Goal: Information Seeking & Learning: Learn about a topic

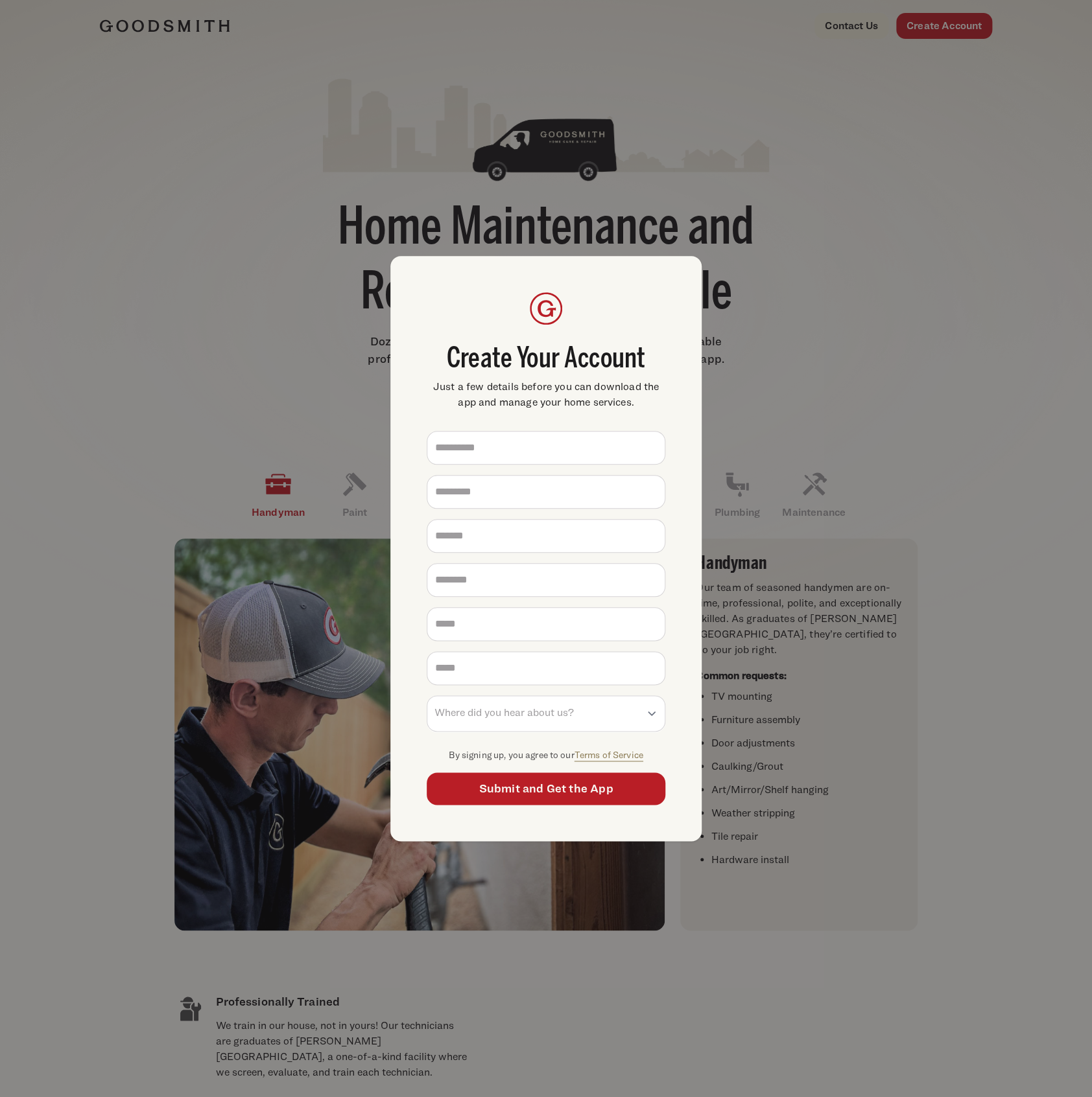
click at [649, 275] on div "**********" at bounding box center [546, 548] width 1092 height 1097
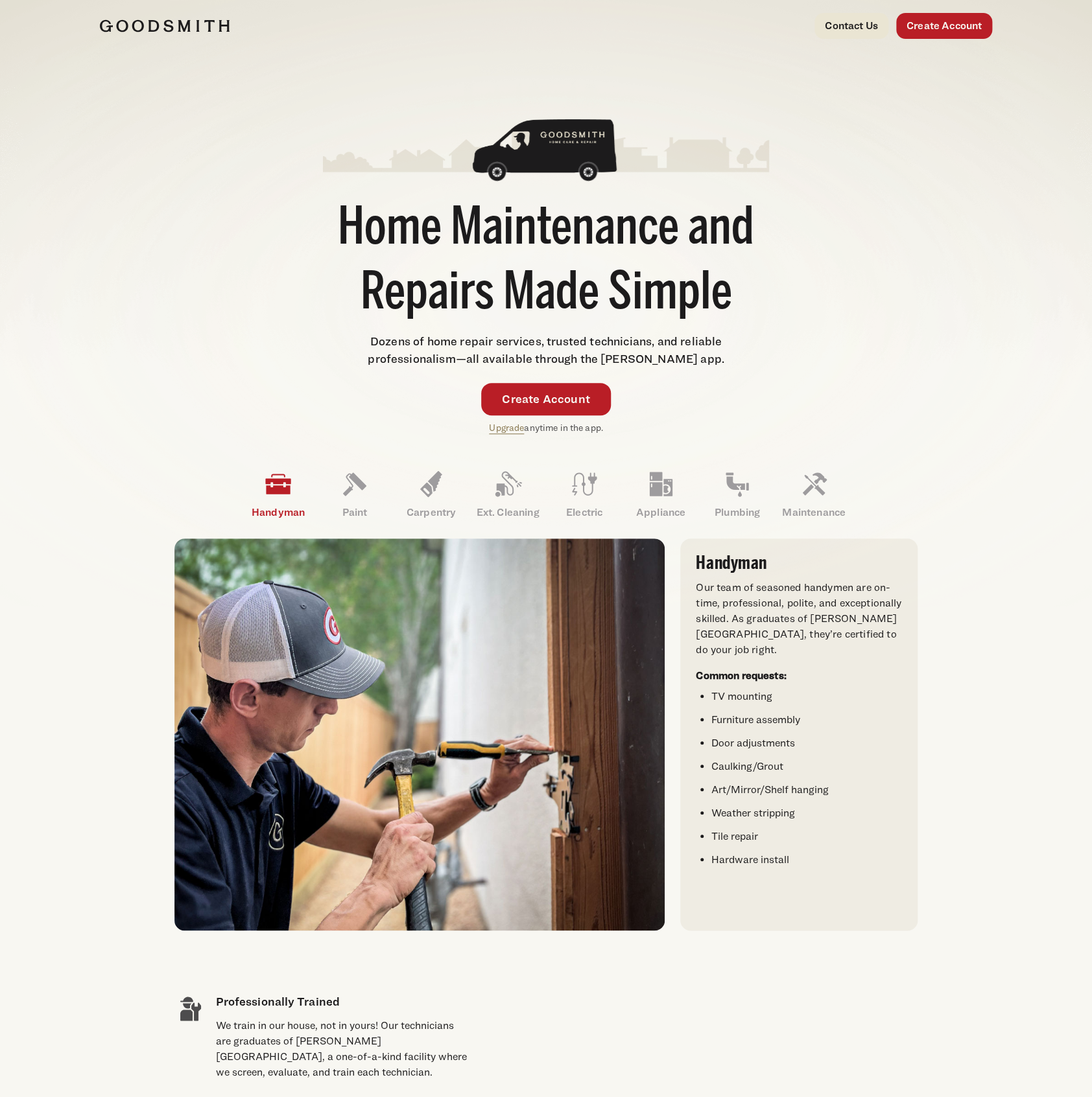
click at [649, 218] on div "Home Maintenance and Repairs Made Simple Dozens of home repair services, truste…" at bounding box center [546, 256] width 892 height 357
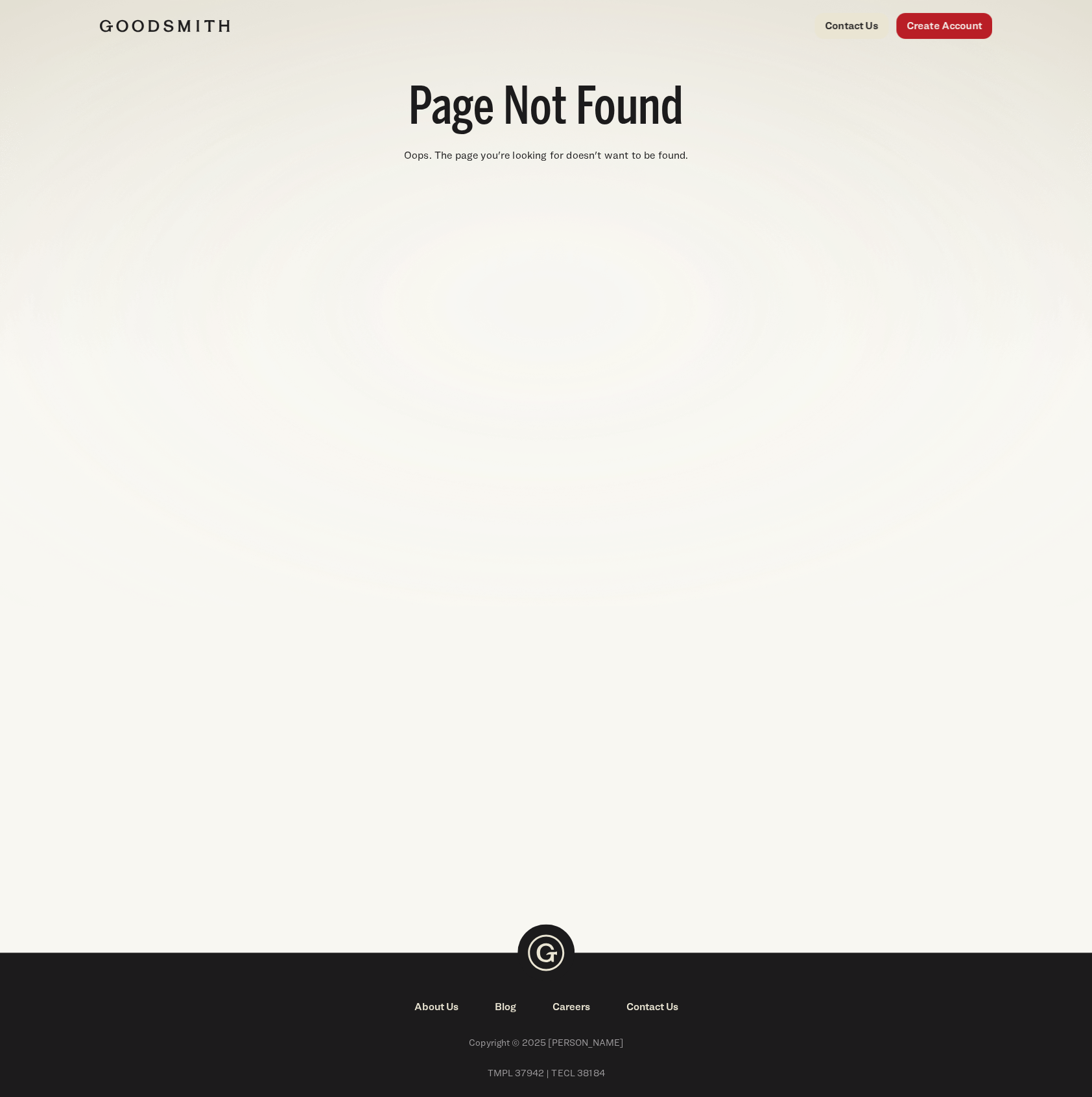
click at [173, 25] on img at bounding box center [165, 26] width 129 height 13
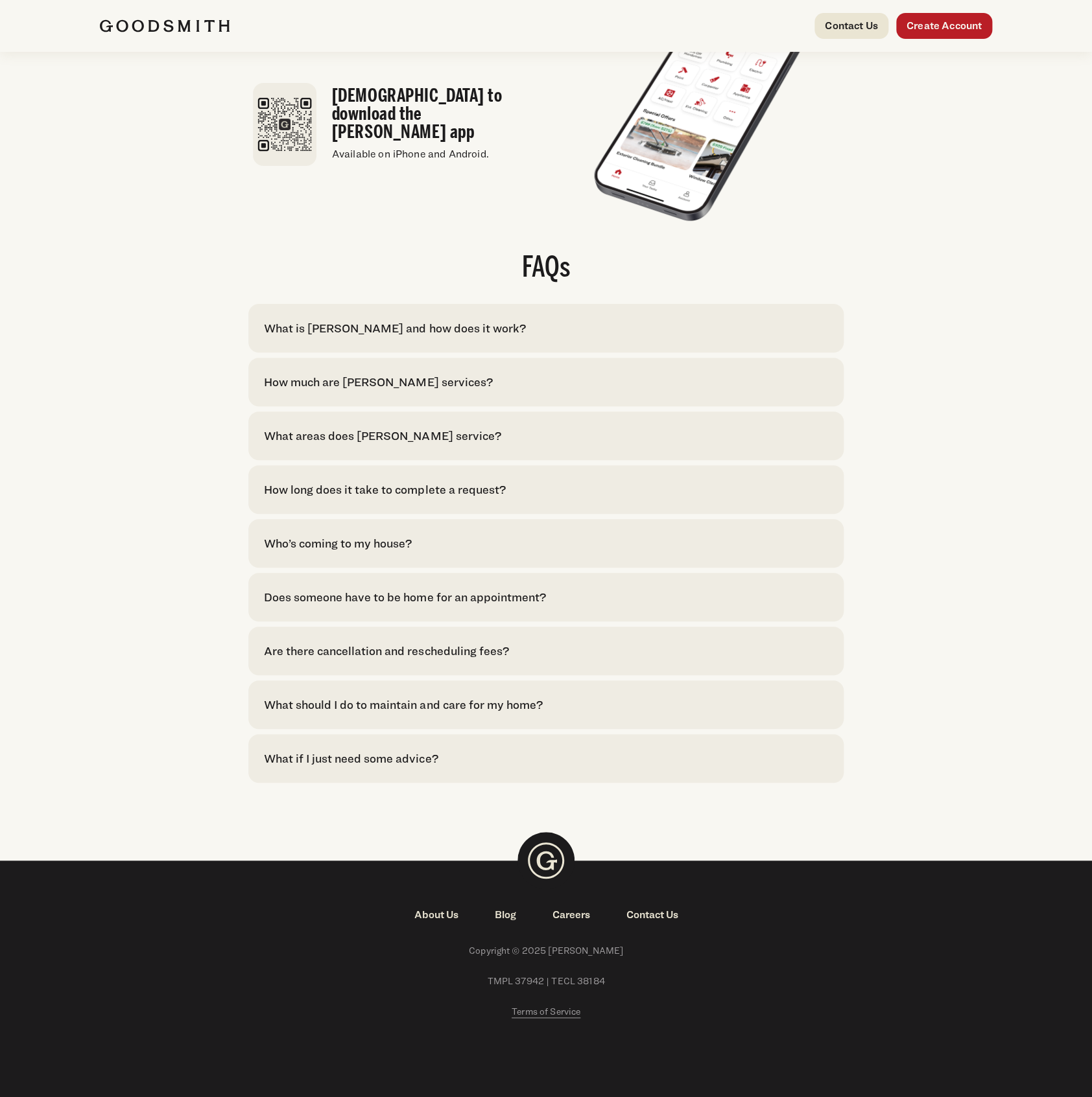
scroll to position [2450, 0]
click at [402, 326] on div "What is [PERSON_NAME] and how does it work?" at bounding box center [394, 328] width 261 height 17
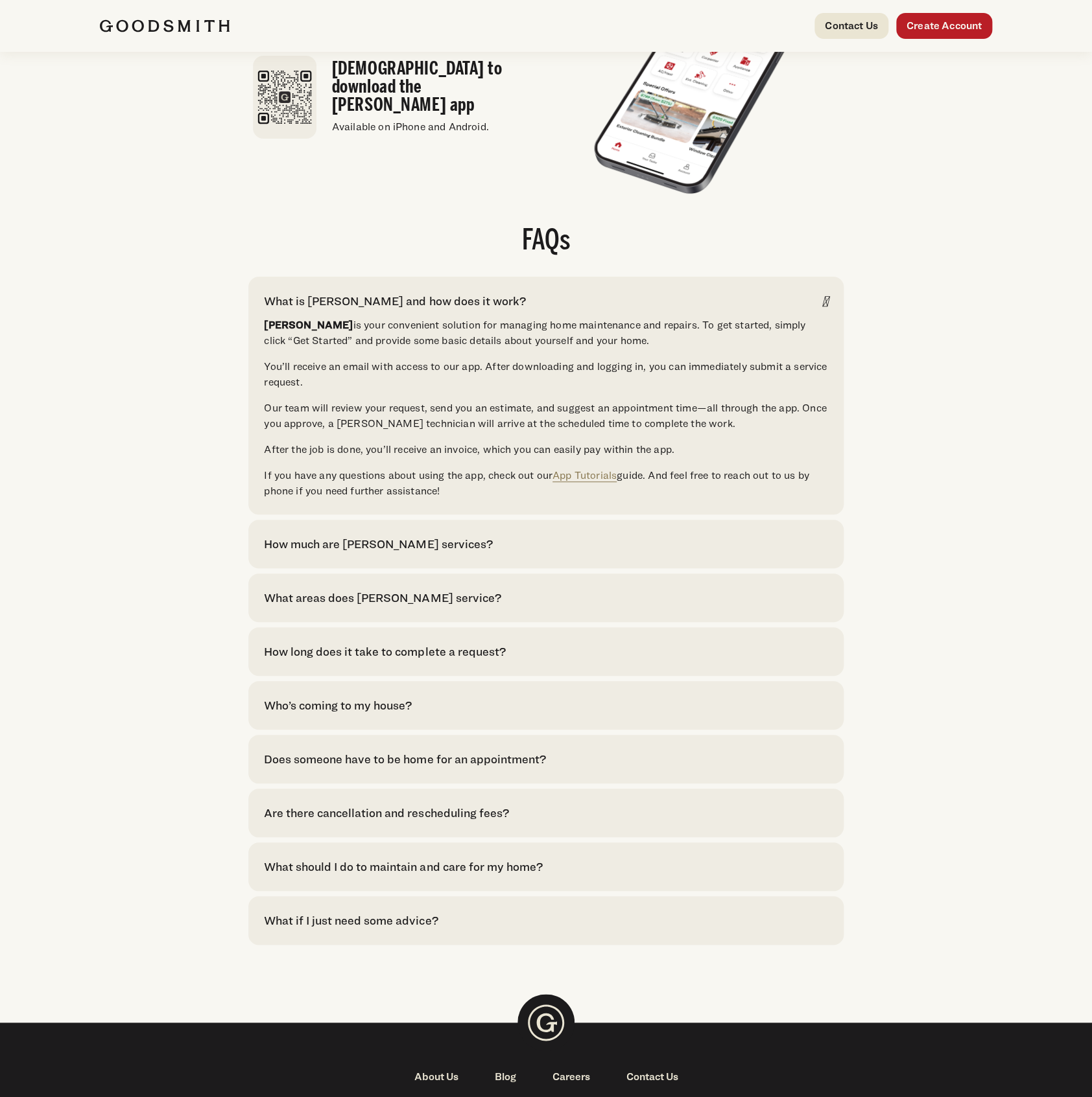
click at [146, 263] on div "FAQs What is Goodsmith and how does it work? Goodsmith is your convenient solut…" at bounding box center [546, 586] width 892 height 718
click at [367, 561] on div "How much are Goodsmith services? With Goodsmith, pricing is upfront. Services a…" at bounding box center [546, 544] width 595 height 48
click at [378, 553] on div "How much are [PERSON_NAME] services?" at bounding box center [378, 544] width 228 height 17
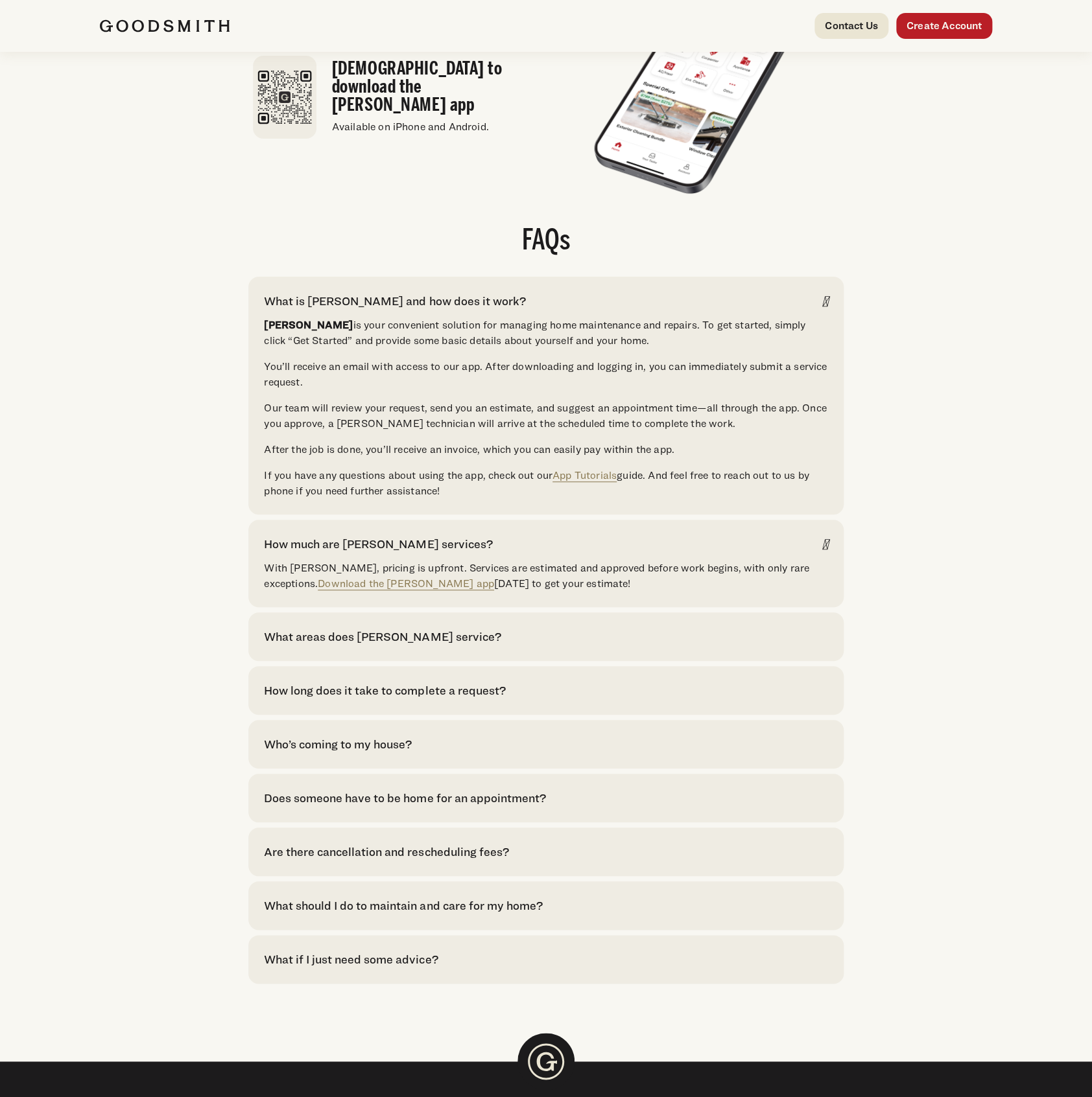
click at [378, 553] on div "How much are [PERSON_NAME] services?" at bounding box center [378, 544] width 228 height 17
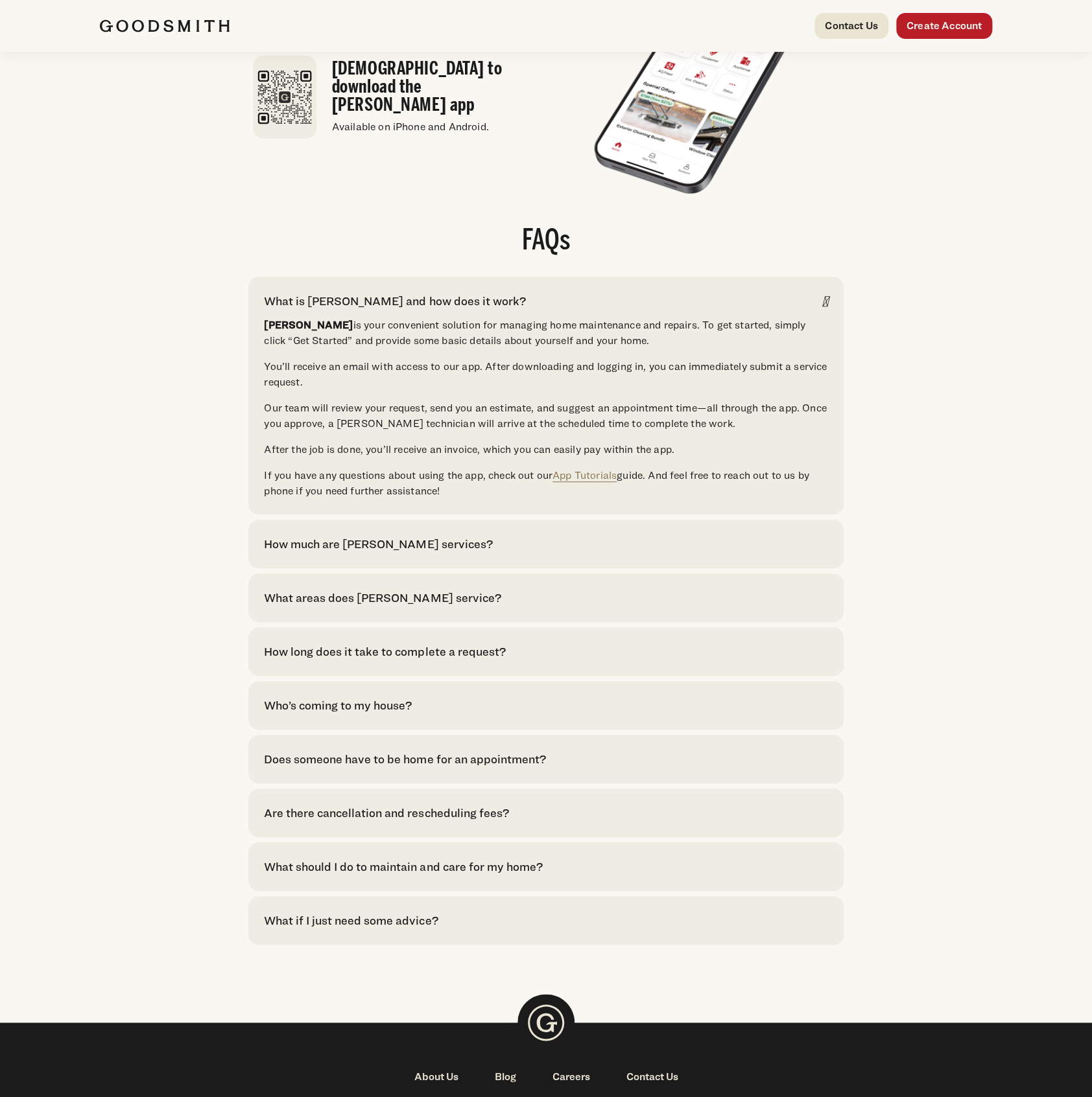
click at [378, 553] on div "How much are [PERSON_NAME] services?" at bounding box center [378, 544] width 228 height 17
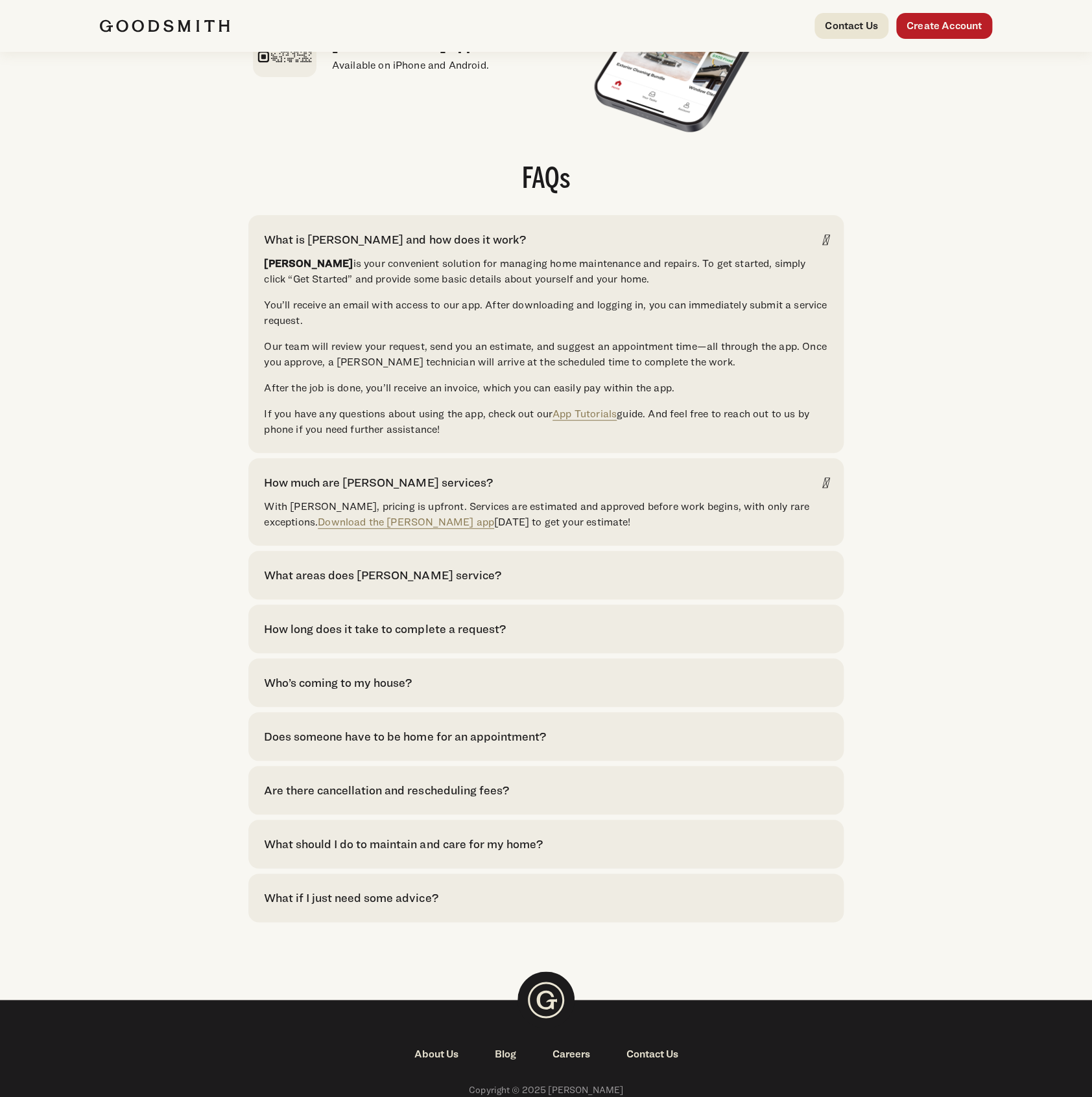
scroll to position [2505, 0]
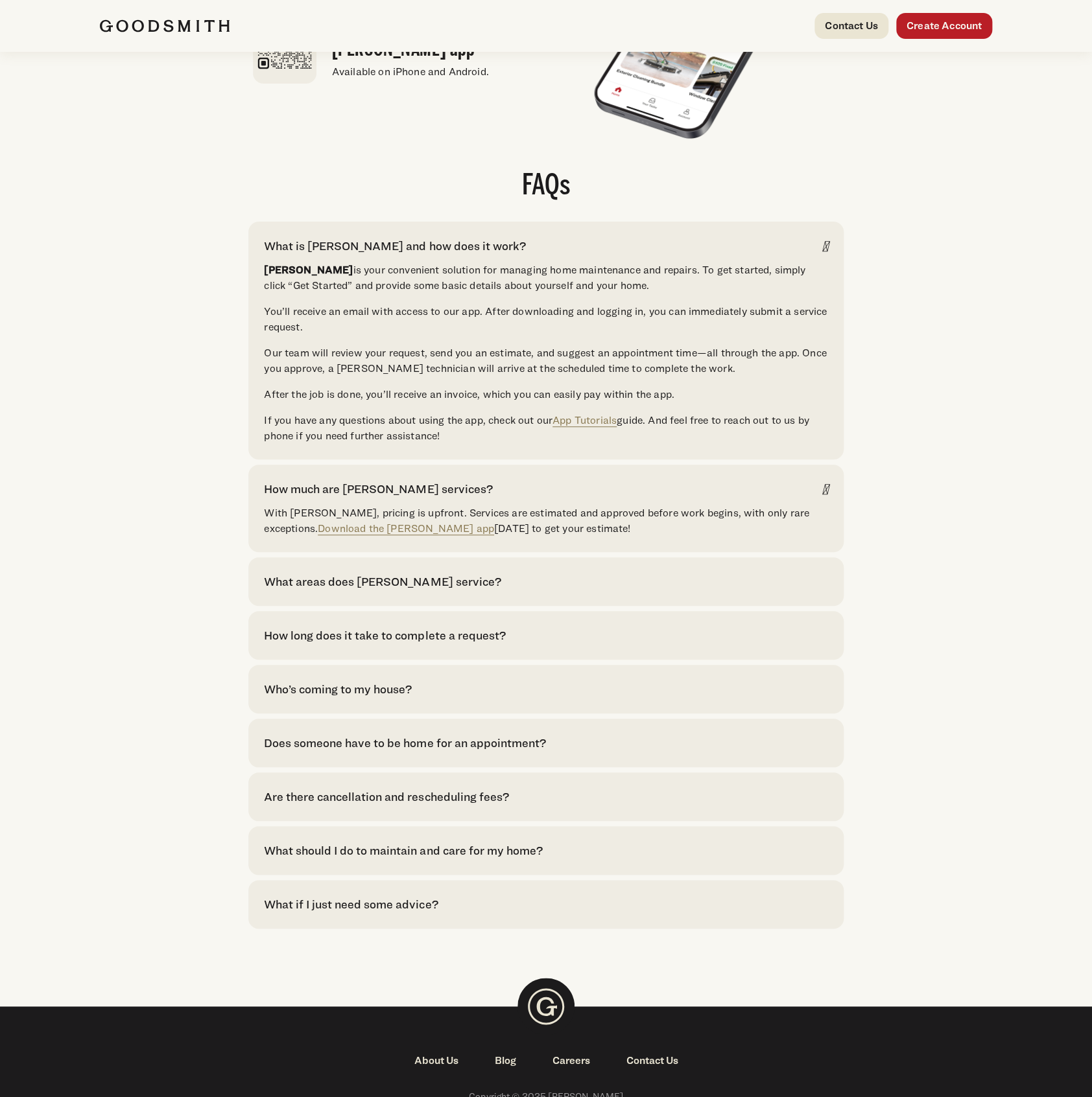
drag, startPoint x: 675, startPoint y: 558, endPoint x: 669, endPoint y: 561, distance: 6.7
click at [669, 537] on p "With Goodsmith, pricing is upfront. Services are estimated and approved before …" at bounding box center [546, 521] width 564 height 31
